Goal: Complete application form

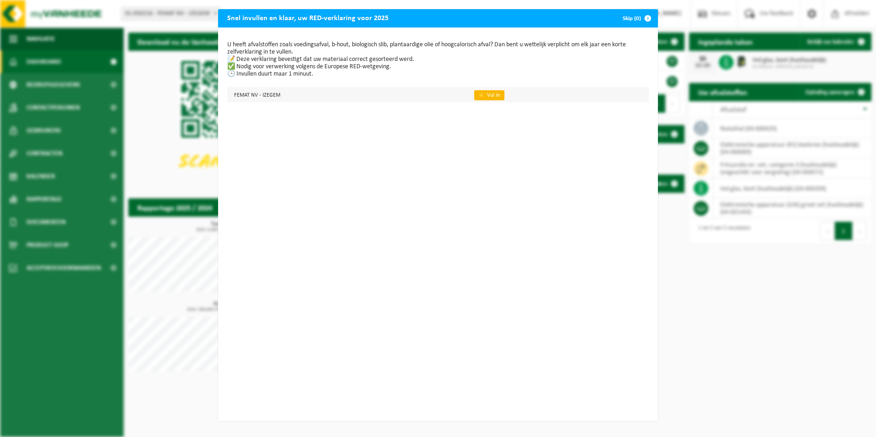
click at [479, 95] on link "👉 Vul in" at bounding box center [489, 95] width 30 height 10
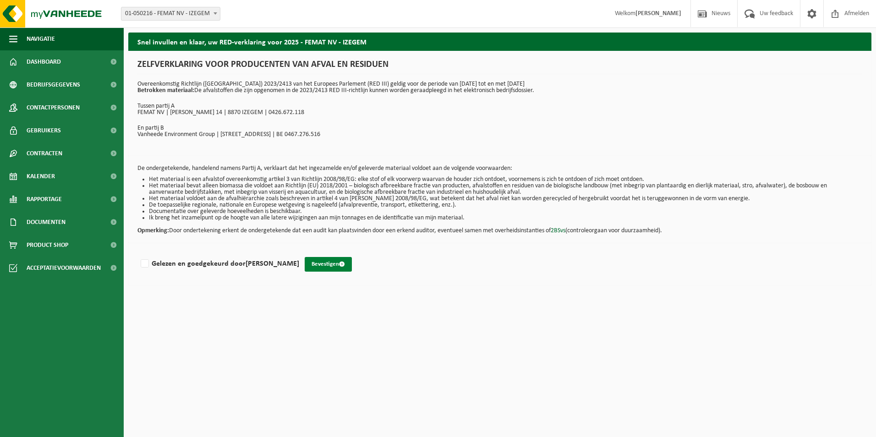
click at [312, 265] on button "Bevestigen" at bounding box center [328, 264] width 47 height 15
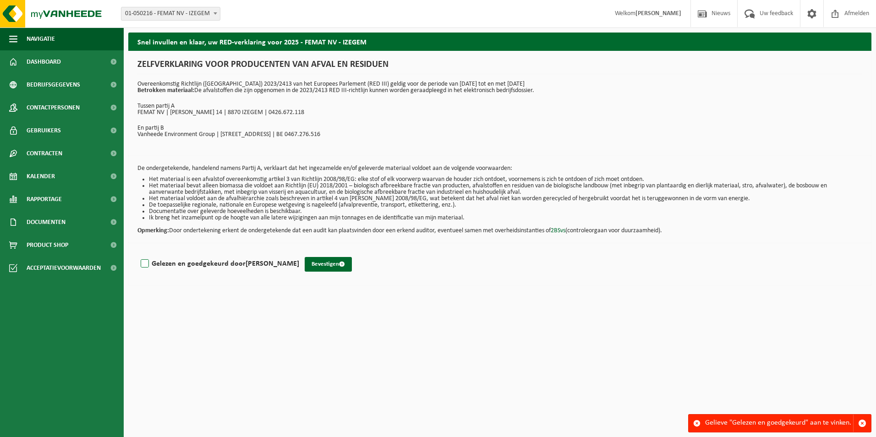
click at [143, 265] on label "Gelezen en goedgekeurd door [PERSON_NAME]" at bounding box center [219, 264] width 160 height 14
click at [299, 252] on input "Gelezen en goedgekeurd door [PERSON_NAME]" at bounding box center [299, 252] width 0 height 0
checkbox input "true"
click at [305, 261] on button "Bevestigen" at bounding box center [328, 264] width 47 height 15
